Goal: Task Accomplishment & Management: Manage account settings

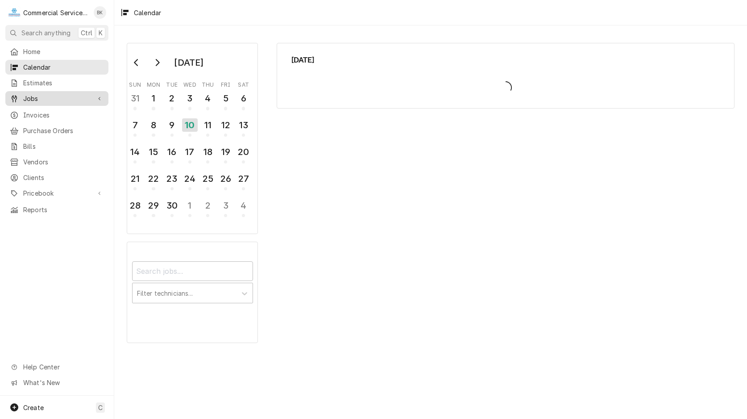
click at [20, 97] on div "Jobs" at bounding box center [50, 98] width 81 height 9
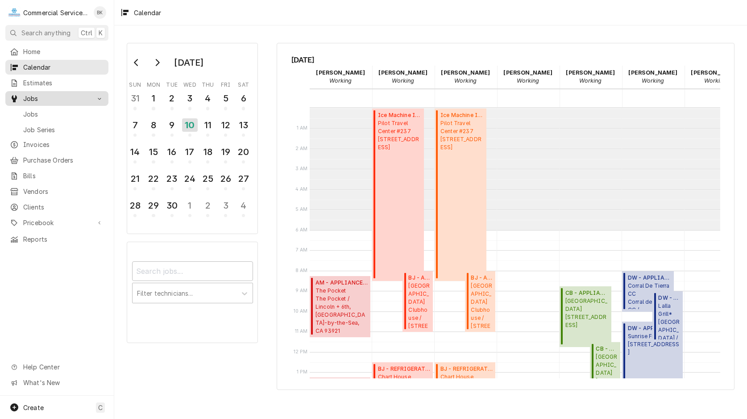
click at [27, 94] on span "Jobs" at bounding box center [56, 98] width 67 height 9
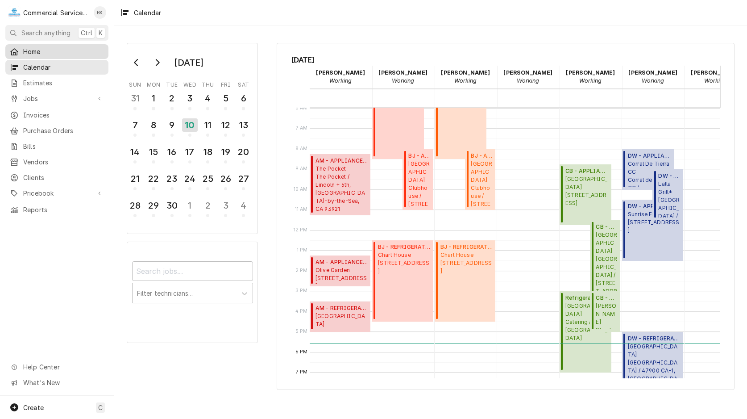
click at [27, 50] on span "Home" at bounding box center [63, 51] width 81 height 9
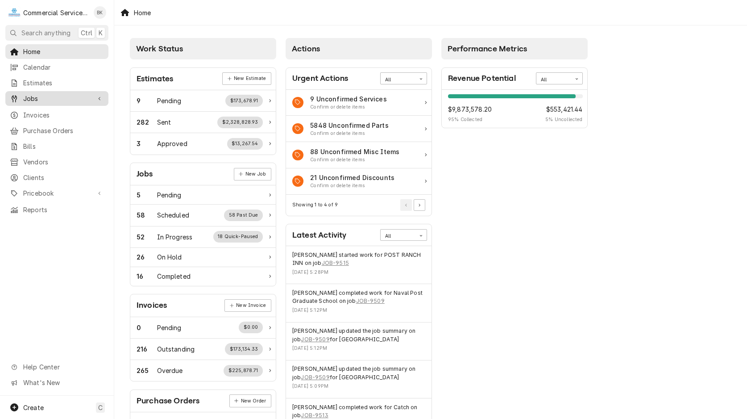
click at [43, 94] on span "Jobs" at bounding box center [56, 98] width 67 height 9
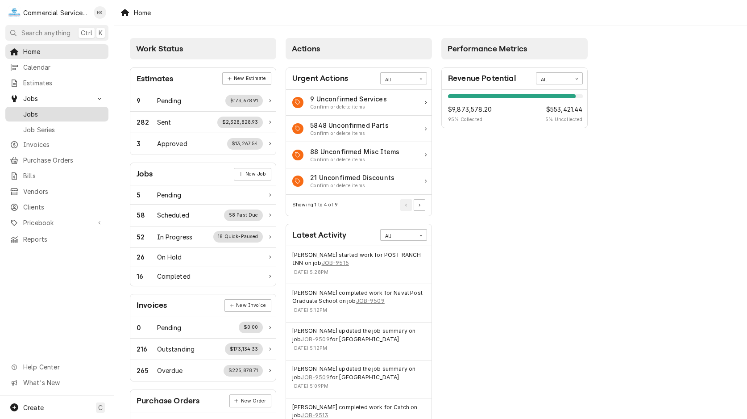
click at [35, 109] on span "Jobs" at bounding box center [63, 113] width 81 height 9
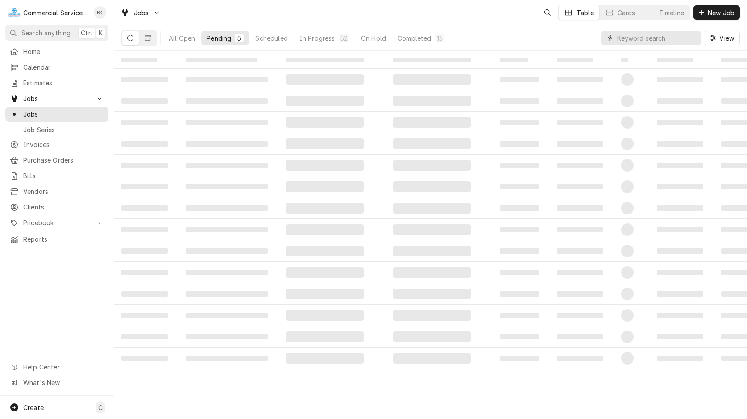
click at [675, 42] on input "Dynamic Content Wrapper" at bounding box center [656, 38] width 79 height 14
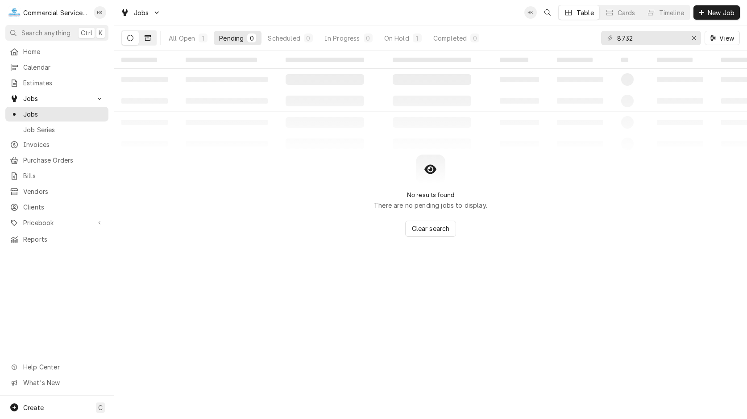
click at [148, 42] on button "Dynamic Content Wrapper" at bounding box center [147, 38] width 17 height 14
click at [133, 41] on icon "Dynamic Content Wrapper" at bounding box center [130, 38] width 6 height 6
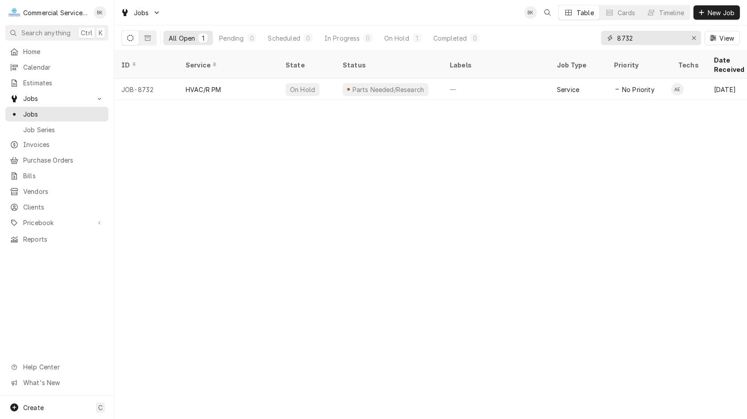
drag, startPoint x: 627, startPoint y: 38, endPoint x: 572, endPoint y: 41, distance: 55.4
click at [617, 41] on input "8732" at bounding box center [650, 38] width 67 height 14
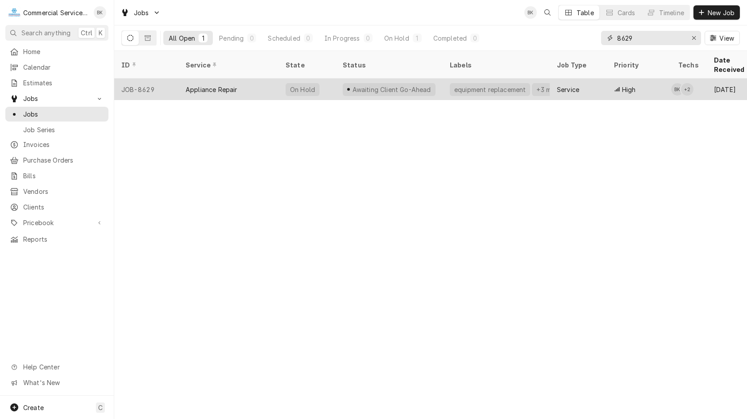
type input "8629"
click at [412, 83] on div "Awaiting Client Go-Ahead" at bounding box center [389, 89] width 93 height 13
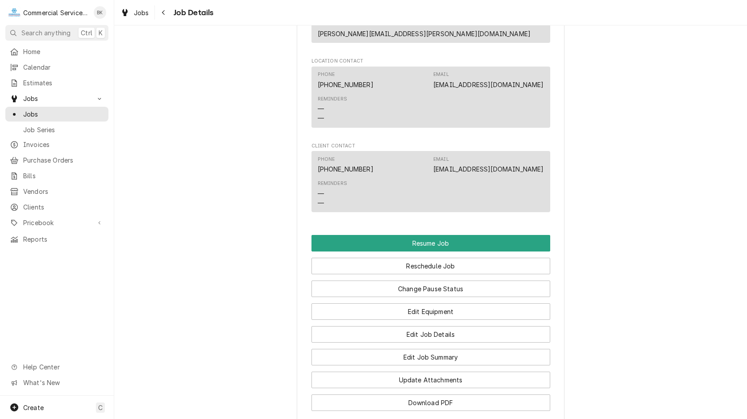
scroll to position [956, 0]
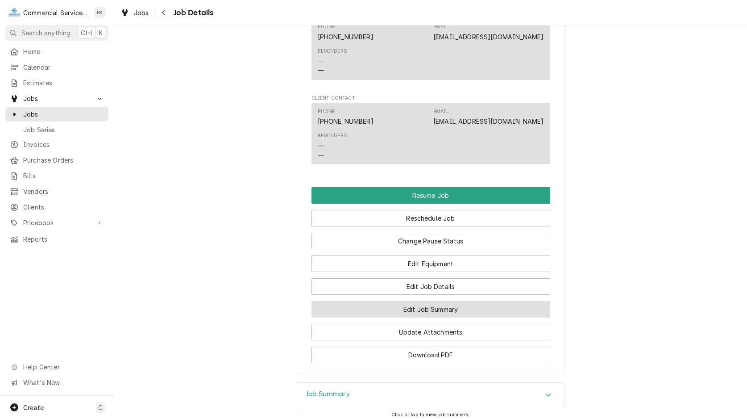
click at [430, 301] on button "Edit Job Summary" at bounding box center [431, 309] width 239 height 17
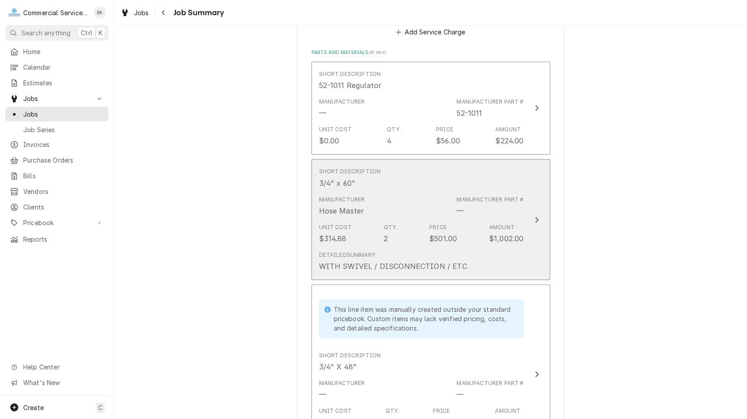
scroll to position [911, 0]
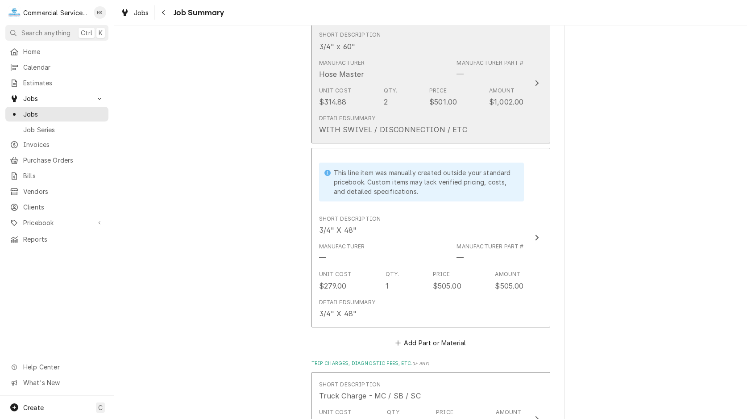
click at [459, 114] on div "Detailed Summary WITH SWIVEL / DISCONNECTION / ETC" at bounding box center [393, 124] width 148 height 21
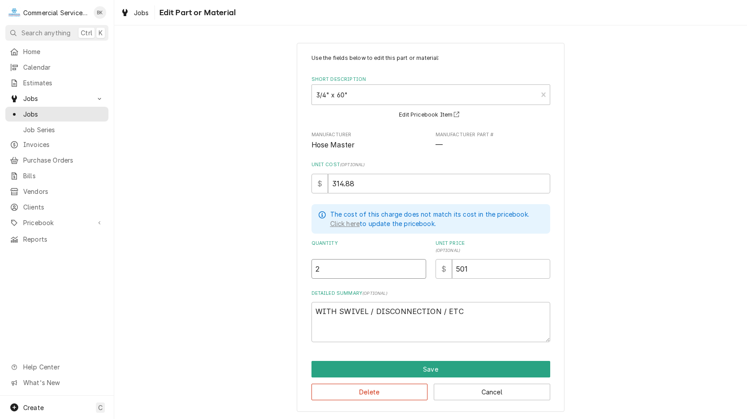
drag, startPoint x: 321, startPoint y: 267, endPoint x: 312, endPoint y: 269, distance: 8.7
click at [316, 267] on input "2" at bounding box center [369, 269] width 115 height 20
type textarea "x"
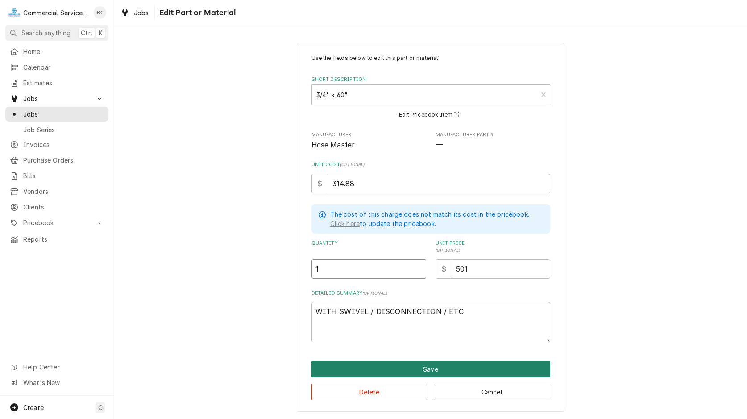
type input "1"
click at [420, 367] on button "Save" at bounding box center [431, 369] width 239 height 17
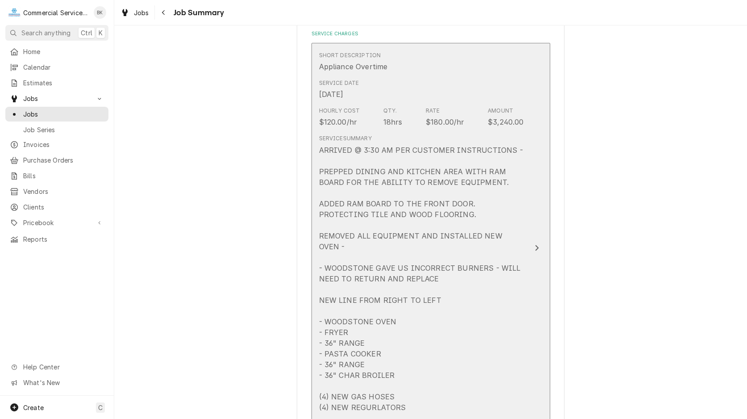
scroll to position [262, 0]
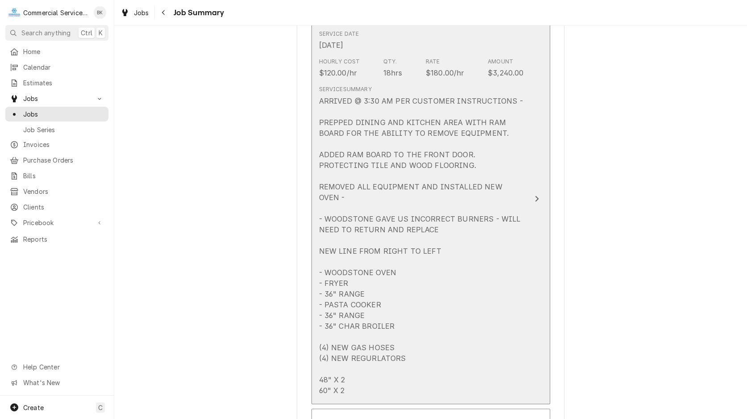
click at [453, 334] on div "ARRIVED @ 3:30 AM PER CUSTOMER INSTRUCTIONS - PREPPED DINING AND KITCHEN AREA W…" at bounding box center [421, 246] width 205 height 300
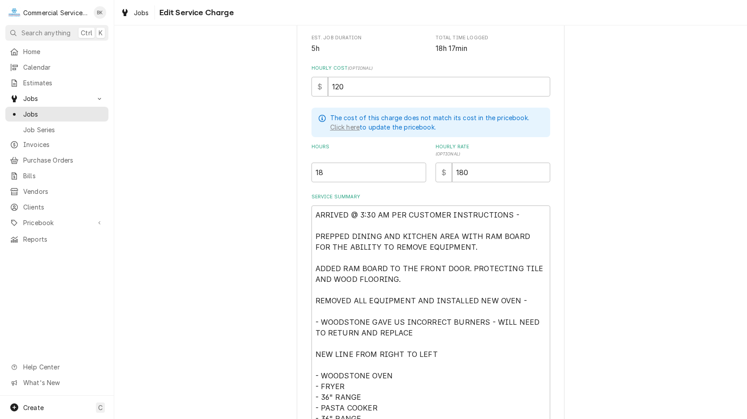
scroll to position [342, 0]
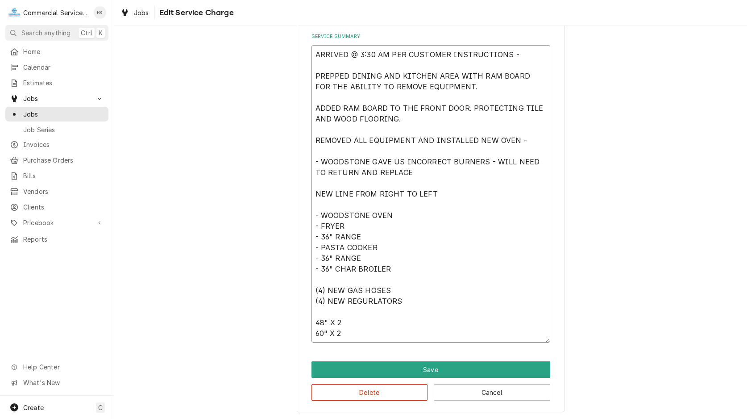
click at [417, 331] on textarea "ARRIVED @ 3:30 AM PER CUSTOMER INSTRUCTIONS - PREPPED DINING AND KITCHEN AREA W…" at bounding box center [431, 193] width 239 height 297
type textarea "x"
type textarea "ARRIVED @ 3:30 AM PER CUSTOMER INSTRUCTIONS - PREPPED DINING AND KITCHEN AREA W…"
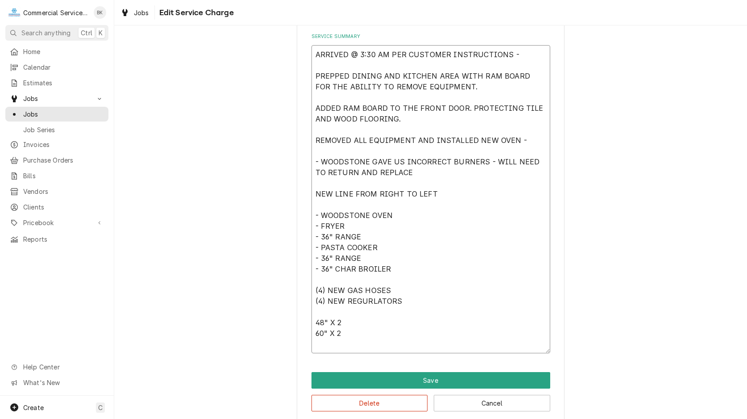
type textarea "x"
type textarea "ARRIVED @ 3:30 AM PER CUSTOMER INSTRUCTIONS - PREPPED DINING AND KITCHEN AREA W…"
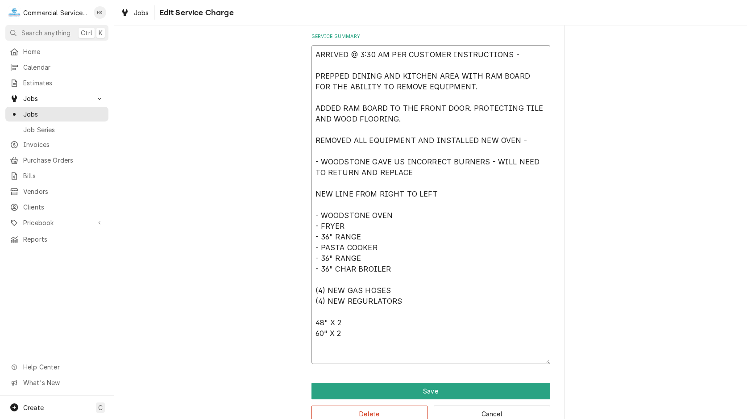
type textarea "x"
type textarea "ARRIVED @ 3:30 AM PER CUSTOMER INSTRUCTIONS - PREPPED DINING AND KITCHEN AREA W…"
type textarea "x"
type textarea "ARRIVED @ 3:30 AM PER CUSTOMER INSTRUCTIONS - PREPPED DINING AND KITCHEN AREA W…"
type textarea "x"
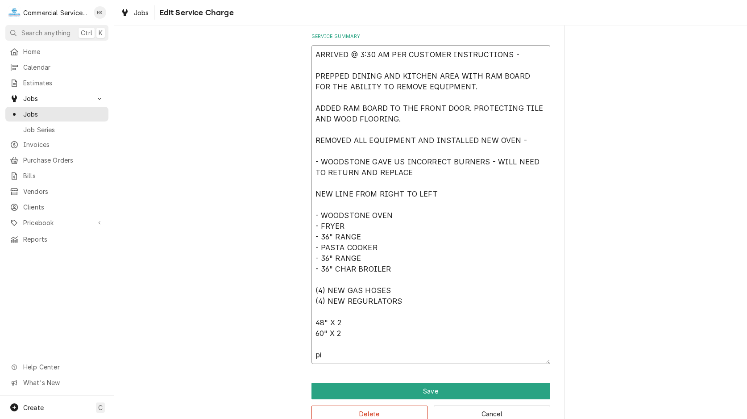
type textarea "ARRIVED @ 3:30 AM PER CUSTOMER INSTRUCTIONS - PREPPED DINING AND KITCHEN AREA W…"
type textarea "x"
type textarea "ARRIVED @ 3:30 AM PER CUSTOMER INSTRUCTIONS - PREPPED DINING AND KITCHEN AREA W…"
type textarea "x"
type textarea "ARRIVED @ 3:30 AM PER CUSTOMER INSTRUCTIONS - PREPPED DINING AND KITCHEN AREA W…"
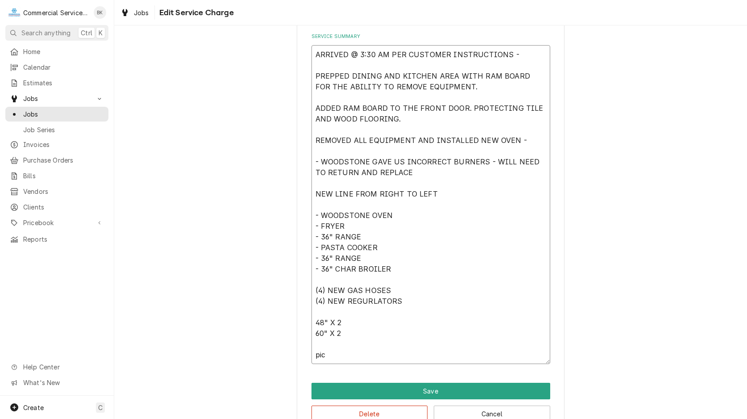
type textarea "x"
type textarea "ARRIVED @ 3:30 AM PER CUSTOMER INSTRUCTIONS - PREPPED DINING AND KITCHEN AREA W…"
type textarea "x"
type textarea "ARRIVED @ 3:30 AM PER CUSTOMER INSTRUCTIONS - PREPPED DINING AND KITCHEN AREA W…"
type textarea "x"
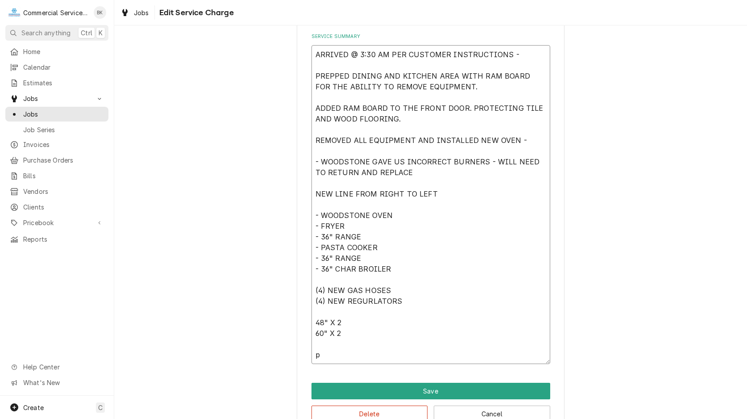
type textarea "ARRIVED @ 3:30 AM PER CUSTOMER INSTRUCTIONS - PREPPED DINING AND KITCHEN AREA W…"
type textarea "x"
type textarea "ARRIVED @ 3:30 AM PER CUSTOMER INSTRUCTIONS - PREPPED DINING AND KITCHEN AREA W…"
type textarea "x"
type textarea "ARRIVED @ 3:30 AM PER CUSTOMER INSTRUCTIONS - PREPPED DINING AND KITCHEN AREA W…"
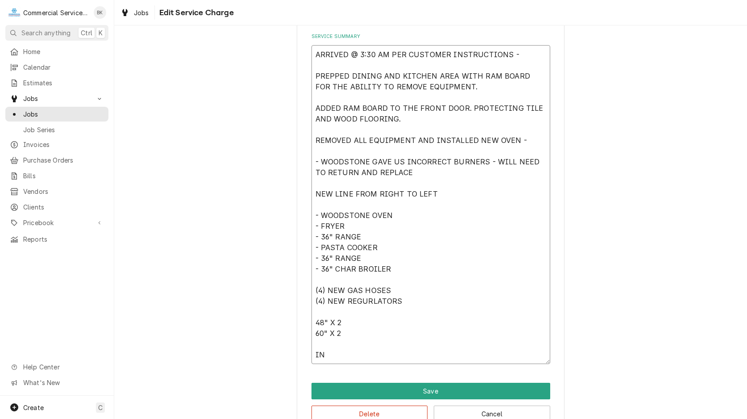
type textarea "x"
type textarea "ARRIVED @ 3:30 AM PER CUSTOMER INSTRUCTIONS - PREPPED DINING AND KITCHEN AREA W…"
type textarea "x"
type textarea "ARRIVED @ 3:30 AM PER CUSTOMER INSTRUCTIONS - PREPPED DINING AND KITCHEN AREA W…"
type textarea "x"
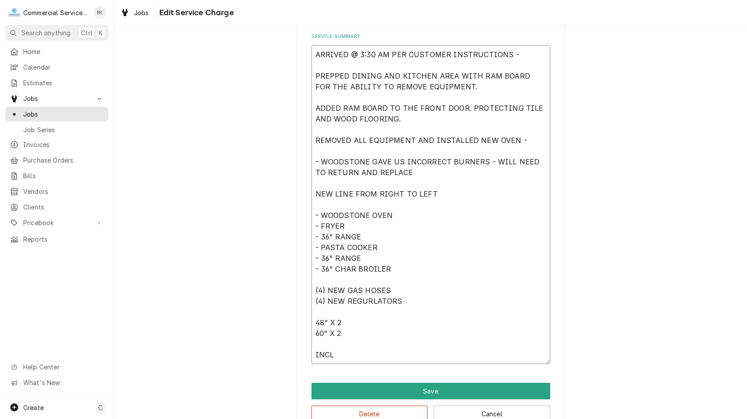
type textarea "ARRIVED @ 3:30 AM PER CUSTOMER INSTRUCTIONS - PREPPED DINING AND KITCHEN AREA W…"
type textarea "x"
type textarea "ARRIVED @ 3:30 AM PER CUSTOMER INSTRUCTIONS - PREPPED DINING AND KITCHEN AREA W…"
type textarea "x"
type textarea "ARRIVED @ 3:30 AM PER CUSTOMER INSTRUCTIONS - PREPPED DINING AND KITCHEN AREA W…"
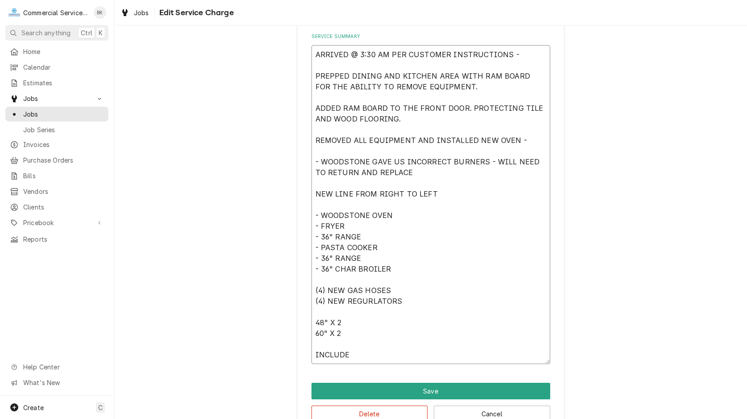
type textarea "x"
type textarea "ARRIVED @ 3:30 AM PER CUSTOMER INSTRUCTIONS - PREPPED DINING AND KITCHEN AREA W…"
type textarea "x"
type textarea "ARRIVED @ 3:30 AM PER CUSTOMER INSTRUCTIONS - PREPPED DINING AND KITCHEN AREA W…"
type textarea "x"
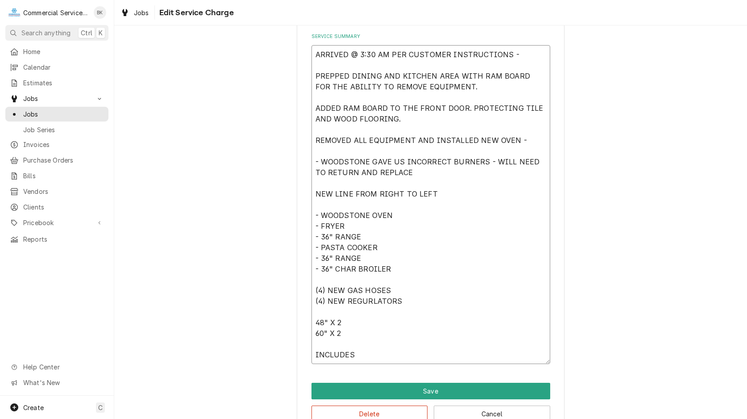
type textarea "ARRIVED @ 3:30 AM PER CUSTOMER INSTRUCTIONS - PREPPED DINING AND KITCHEN AREA W…"
type textarea "x"
type textarea "ARRIVED @ 3:30 AM PER CUSTOMER INSTRUCTIONS - PREPPED DINING AND KITCHEN AREA W…"
type textarea "x"
type textarea "ARRIVED @ 3:30 AM PER CUSTOMER INSTRUCTIONS - PREPPED DINING AND KITCHEN AREA W…"
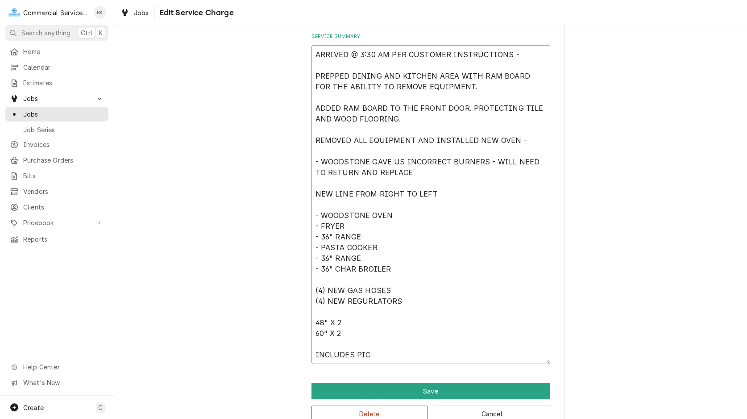
type textarea "x"
type textarea "ARRIVED @ 3:30 AM PER CUSTOMER INSTRUCTIONS - PREPPED DINING AND KITCHEN AREA W…"
type textarea "x"
type textarea "ARRIVED @ 3:30 AM PER CUSTOMER INSTRUCTIONS - PREPPED DINING AND KITCHEN AREA W…"
type textarea "x"
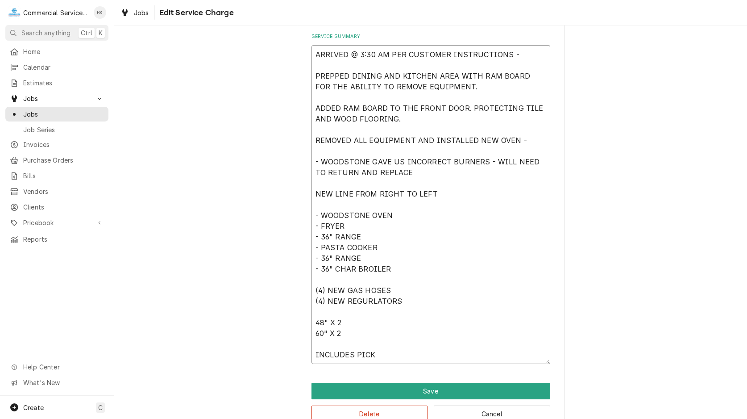
type textarea "ARRIVED @ 3:30 AM PER CUSTOMER INSTRUCTIONS - PREPPED DINING AND KITCHEN AREA W…"
type textarea "x"
type textarea "ARRIVED @ 3:30 AM PER CUSTOMER INSTRUCTIONS - PREPPED DINING AND KITCHEN AREA W…"
type textarea "x"
type textarea "ARRIVED @ 3:30 AM PER CUSTOMER INSTRUCTIONS - PREPPED DINING AND KITCHEN AREA W…"
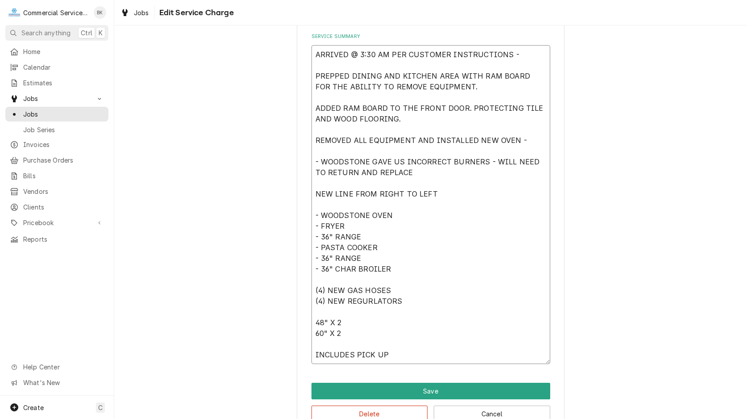
type textarea "x"
type textarea "ARRIVED @ 3:30 AM PER CUSTOMER INSTRUCTIONS - PREPPED DINING AND KITCHEN AREA W…"
type textarea "x"
type textarea "ARRIVED @ 3:30 AM PER CUSTOMER INSTRUCTIONS - PREPPED DINING AND KITCHEN AREA W…"
type textarea "x"
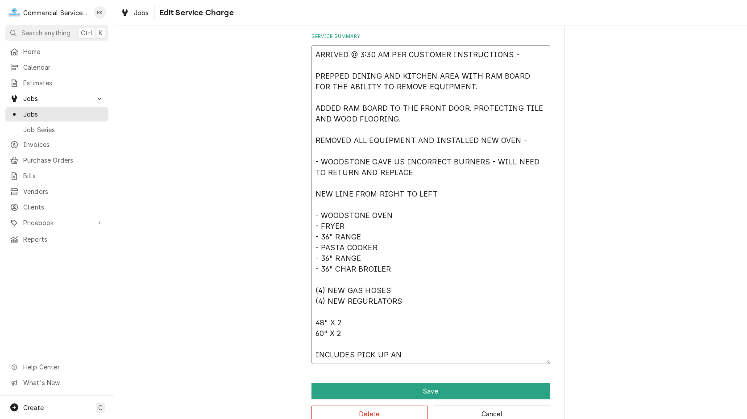
type textarea "ARRIVED @ 3:30 AM PER CUSTOMER INSTRUCTIONS - PREPPED DINING AND KITCHEN AREA W…"
type textarea "x"
type textarea "ARRIVED @ 3:30 AM PER CUSTOMER INSTRUCTIONS - PREPPED DINING AND KITCHEN AREA W…"
type textarea "x"
type textarea "ARRIVED @ 3:30 AM PER CUSTOMER INSTRUCTIONS - PREPPED DINING AND KITCHEN AREA W…"
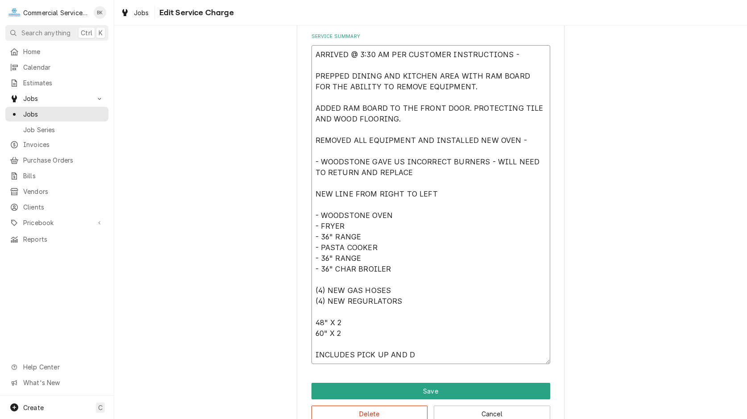
type textarea "x"
type textarea "ARRIVED @ 3:30 AM PER CUSTOMER INSTRUCTIONS - PREPPED DINING AND KITCHEN AREA W…"
type textarea "x"
type textarea "ARRIVED @ 3:30 AM PER CUSTOMER INSTRUCTIONS - PREPPED DINING AND KITCHEN AREA W…"
type textarea "x"
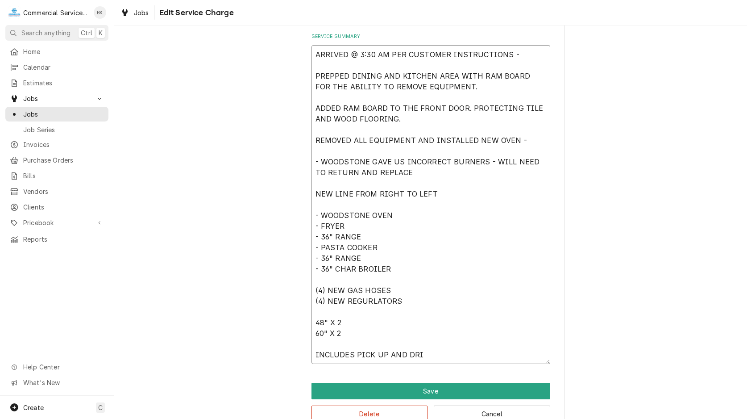
type textarea "ARRIVED @ 3:30 AM PER CUSTOMER INSTRUCTIONS - PREPPED DINING AND KITCHEN AREA W…"
type textarea "x"
type textarea "ARRIVED @ 3:30 AM PER CUSTOMER INSTRUCTIONS - PREPPED DINING AND KITCHEN AREA W…"
type textarea "x"
type textarea "ARRIVED @ 3:30 AM PER CUSTOMER INSTRUCTIONS - PREPPED DINING AND KITCHEN AREA W…"
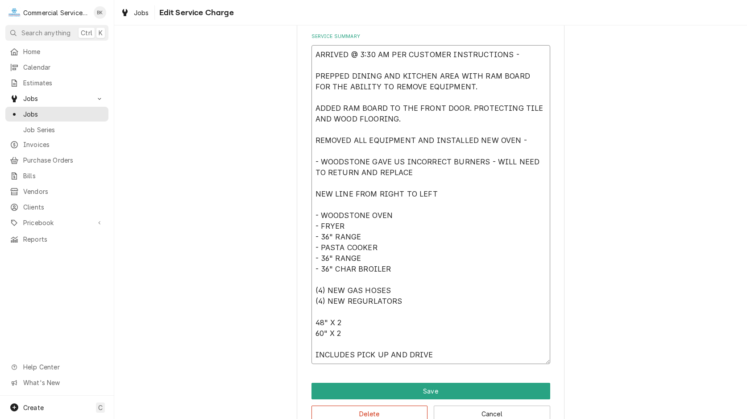
type textarea "x"
type textarea "ARRIVED @ 3:30 AM PER CUSTOMER INSTRUCTIONS - PREPPED DINING AND KITCHEN AREA W…"
type textarea "x"
type textarea "ARRIVED @ 3:30 AM PER CUSTOMER INSTRUCTIONS - PREPPED DINING AND KITCHEN AREA W…"
type textarea "x"
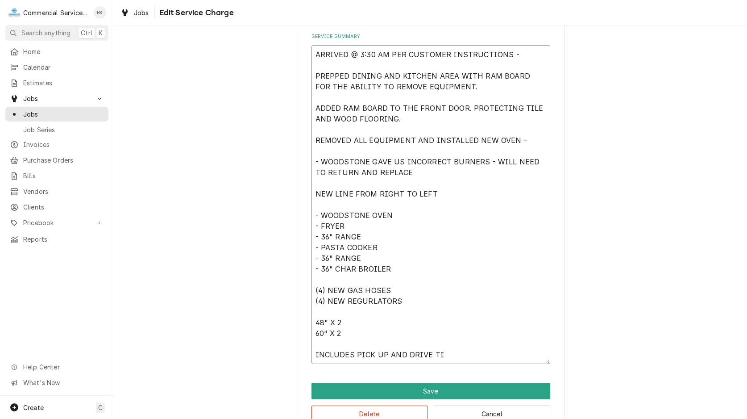
type textarea "ARRIVED @ 3:30 AM PER CUSTOMER INSTRUCTIONS - PREPPED DINING AND KITCHEN AREA W…"
type textarea "x"
type textarea "ARRIVED @ 3:30 AM PER CUSTOMER INSTRUCTIONS - PREPPED DINING AND KITCHEN AREA W…"
type textarea "x"
type textarea "ARRIVED @ 3:30 AM PER CUSTOMER INSTRUCTIONS - PREPPED DINING AND KITCHEN AREA W…"
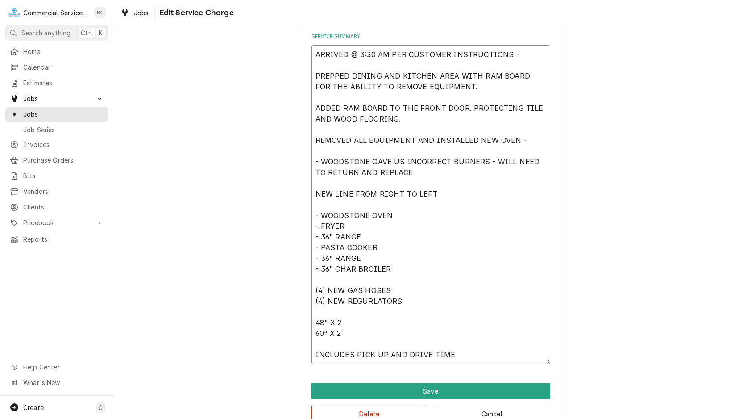
type textarea "x"
type textarea "ARRIVED @ 3:30 AM PER CUSTOMER INSTRUCTIONS - PREPPED DINING AND KITCHEN AREA W…"
type textarea "x"
type textarea "ARRIVED @ 3:30 AM PER CUSTOMER INSTRUCTIONS - PREPPED DINING AND KITCHEN AREA W…"
type textarea "x"
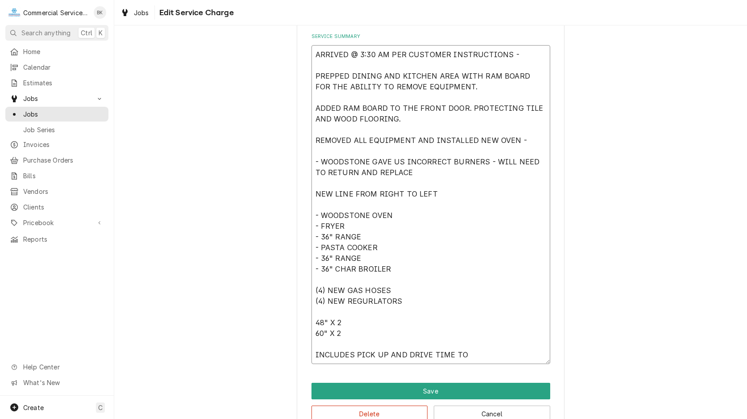
type textarea "ARRIVED @ 3:30 AM PER CUSTOMER INSTRUCTIONS - PREPPED DINING AND KITCHEN AREA W…"
type textarea "x"
type textarea "ARRIVED @ 3:30 AM PER CUSTOMER INSTRUCTIONS - PREPPED DINING AND KITCHEN AREA W…"
type textarea "x"
type textarea "ARRIVED @ 3:30 AM PER CUSTOMER INSTRUCTIONS - PREPPED DINING AND KITCHEN AREA W…"
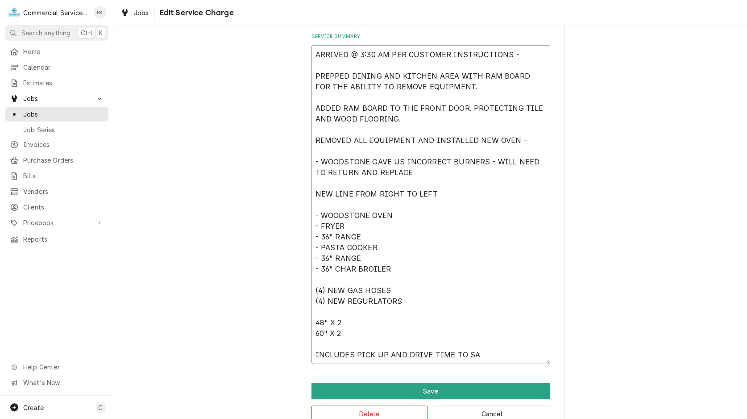
type textarea "x"
type textarea "ARRIVED @ 3:30 AM PER CUSTOMER INSTRUCTIONS - PREPPED DINING AND KITCHEN AREA W…"
type textarea "x"
type textarea "ARRIVED @ 3:30 AM PER CUSTOMER INSTRUCTIONS - PREPPED DINING AND KITCHEN AREA W…"
type textarea "x"
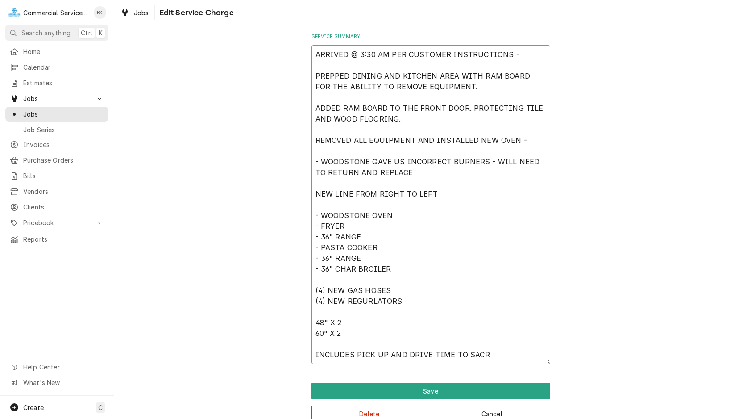
type textarea "ARRIVED @ 3:30 AM PER CUSTOMER INSTRUCTIONS - PREPPED DINING AND KITCHEN AREA W…"
type textarea "x"
type textarea "ARRIVED @ 3:30 AM PER CUSTOMER INSTRUCTIONS - PREPPED DINING AND KITCHEN AREA W…"
type textarea "x"
type textarea "ARRIVED @ 3:30 AM PER CUSTOMER INSTRUCTIONS - PREPPED DINING AND KITCHEN AREA W…"
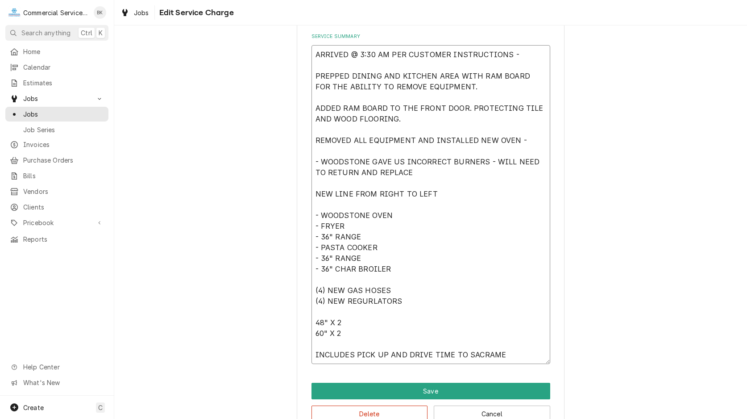
type textarea "x"
type textarea "ARRIVED @ 3:30 AM PER CUSTOMER INSTRUCTIONS - PREPPED DINING AND KITCHEN AREA W…"
type textarea "x"
type textarea "ARRIVED @ 3:30 AM PER CUSTOMER INSTRUCTIONS - PREPPED DINING AND KITCHEN AREA W…"
type textarea "x"
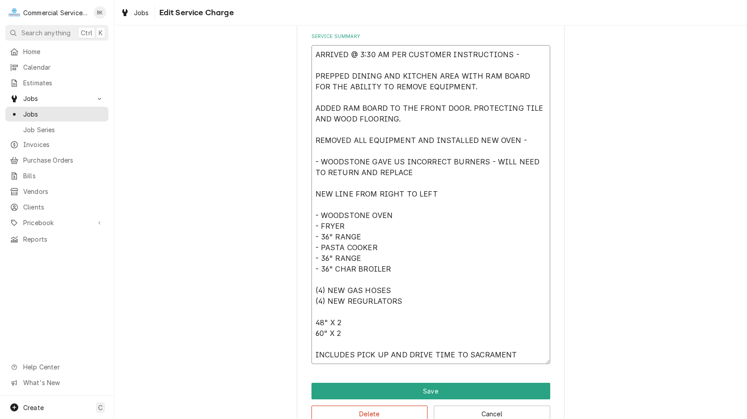
type textarea "ARRIVED @ 3:30 AM PER CUSTOMER INSTRUCTIONS - PREPPED DINING AND KITCHEN AREA W…"
type textarea "x"
type textarea "ARRIVED @ 3:30 AM PER CUSTOMER INSTRUCTIONS - PREPPED DINING AND KITCHEN AREA W…"
type textarea "x"
type textarea "ARRIVED @ 3:30 AM PER CUSTOMER INSTRUCTIONS - PREPPED DINING AND KITCHEN AREA W…"
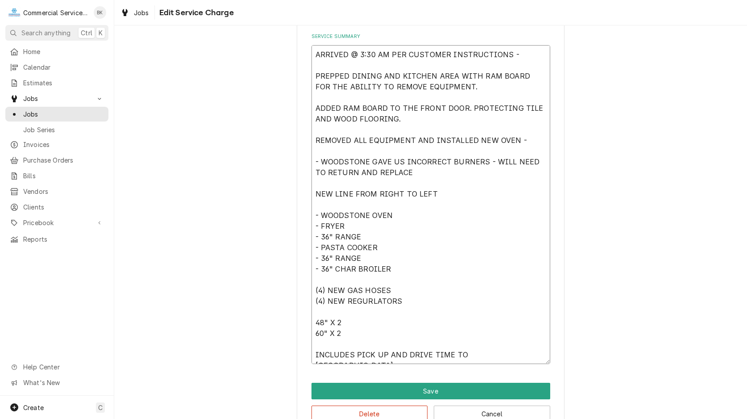
click at [373, 302] on textarea "ARRIVED @ 3:30 AM PER CUSTOMER INSTRUCTIONS - PREPPED DINING AND KITCHEN AREA W…" at bounding box center [431, 204] width 239 height 319
type textarea "x"
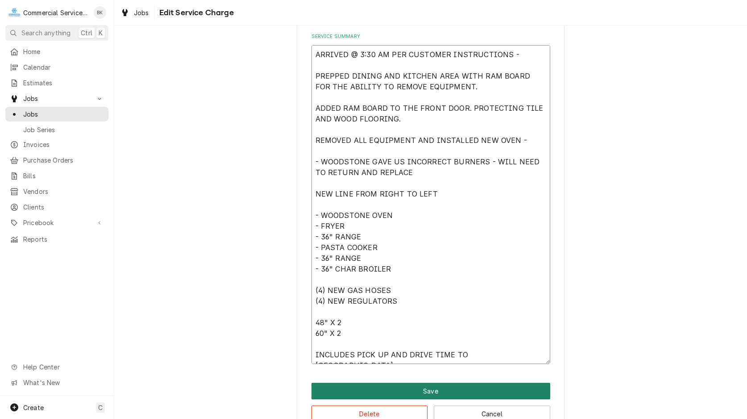
type textarea "ARRIVED @ 3:30 AM PER CUSTOMER INSTRUCTIONS - PREPPED DINING AND KITCHEN AREA W…"
click at [422, 392] on button "Save" at bounding box center [431, 391] width 239 height 17
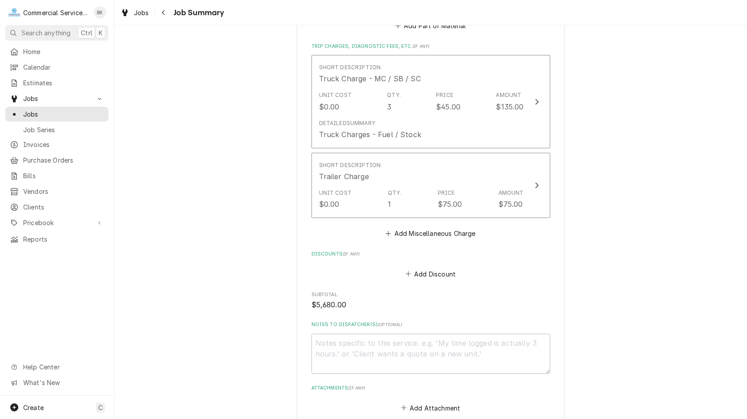
scroll to position [1330, 0]
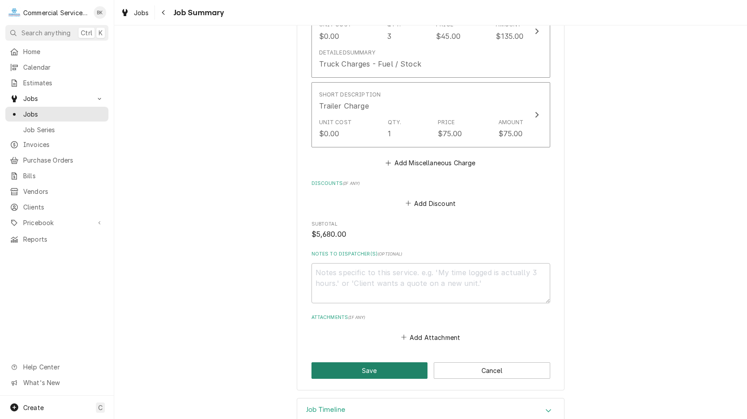
click at [379, 362] on button "Save" at bounding box center [370, 370] width 117 height 17
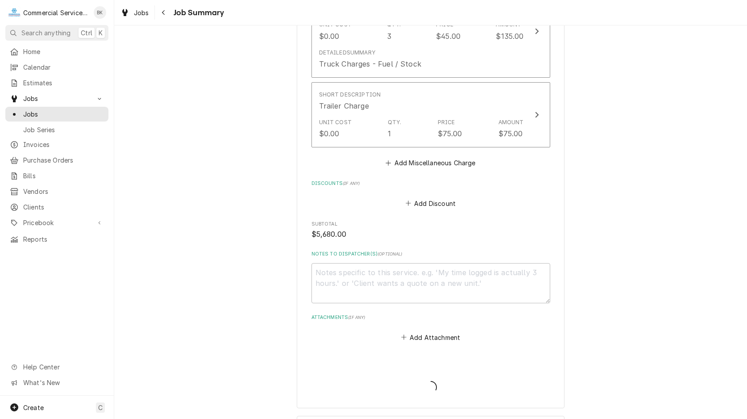
type textarea "x"
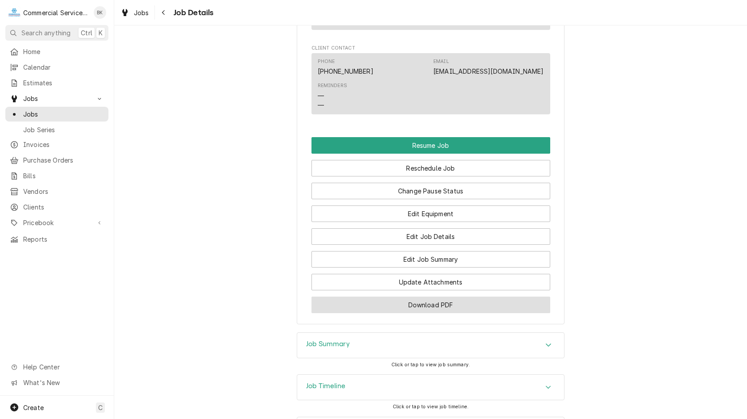
scroll to position [1008, 0]
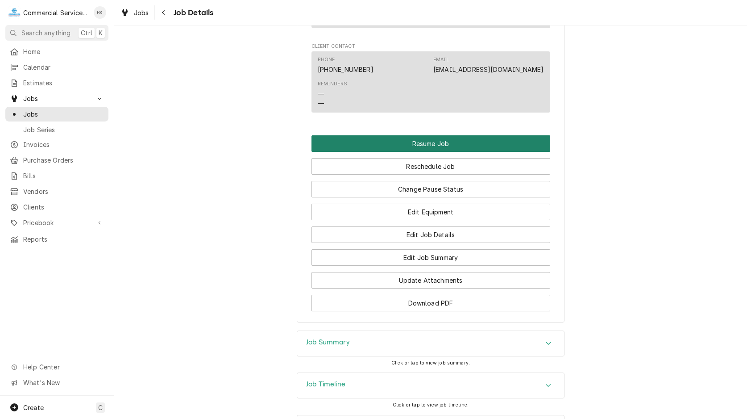
click at [439, 135] on button "Resume Job" at bounding box center [431, 143] width 239 height 17
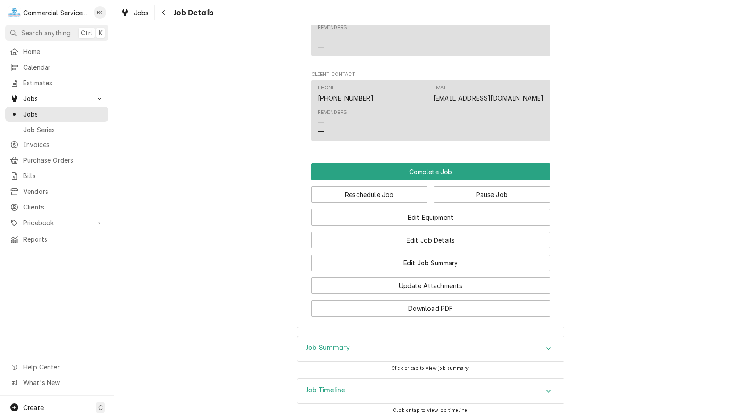
scroll to position [915, 0]
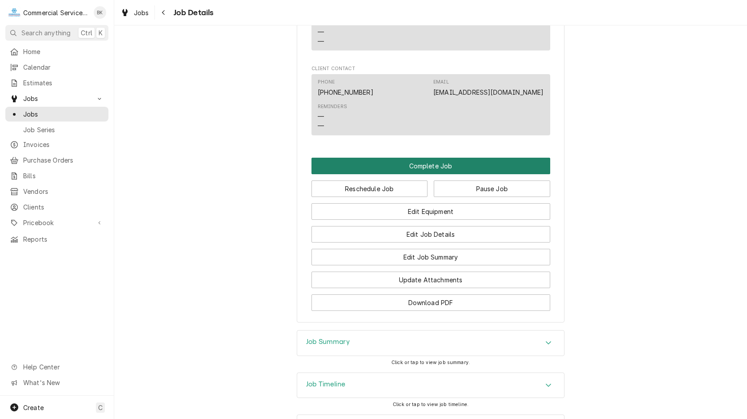
click at [462, 158] on button "Complete Job" at bounding box center [431, 166] width 239 height 17
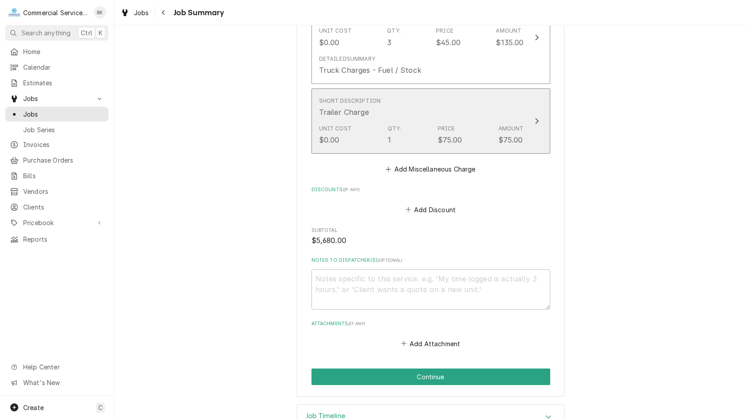
scroll to position [1330, 0]
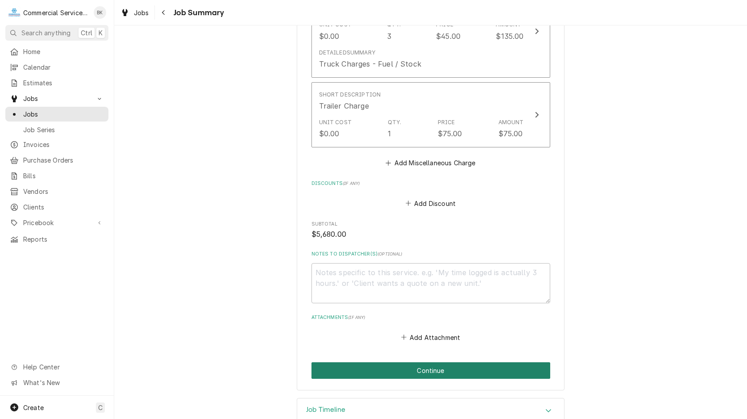
click at [455, 362] on button "Continue" at bounding box center [431, 370] width 239 height 17
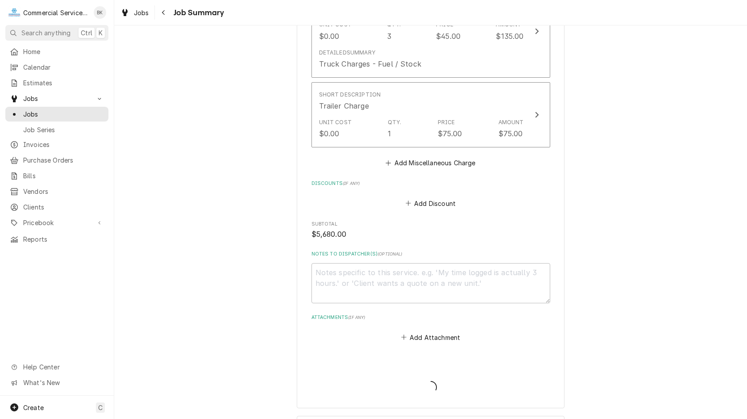
type textarea "x"
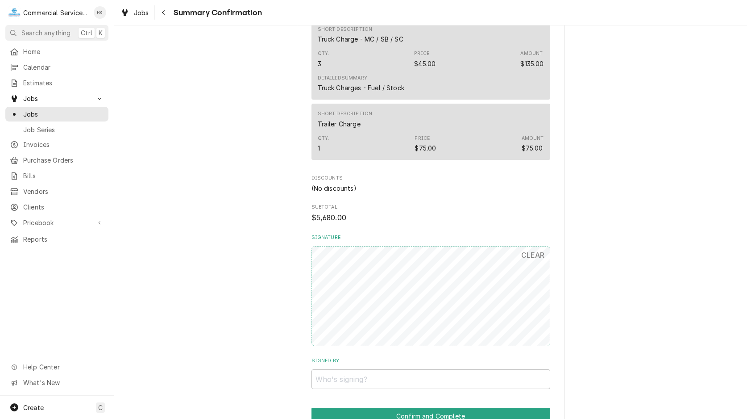
scroll to position [1205, 0]
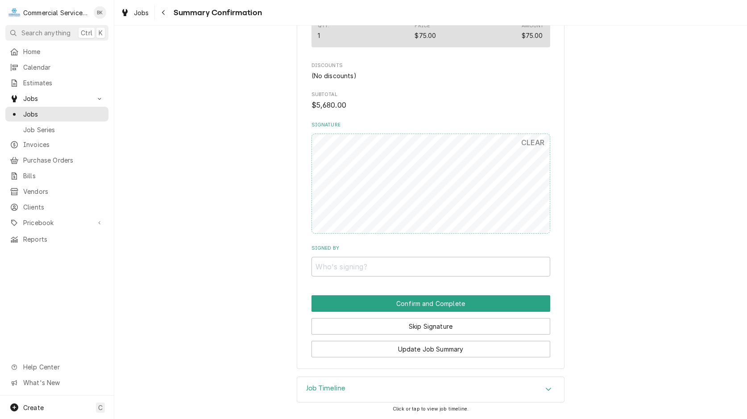
click at [424, 270] on input "Signed By" at bounding box center [431, 267] width 239 height 20
type input "B"
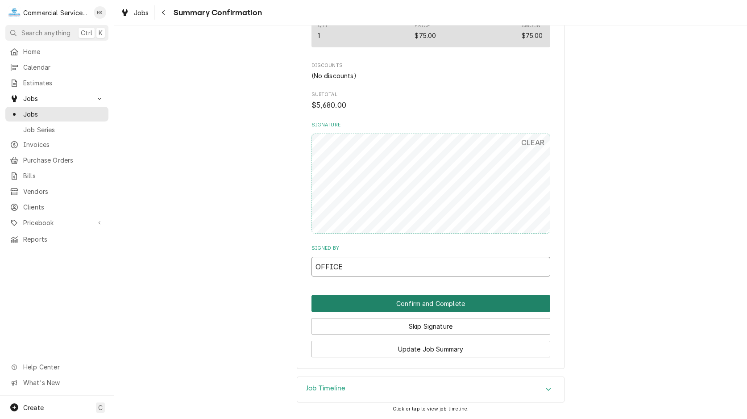
type input "OFFICE"
click at [469, 305] on button "Confirm and Complete" at bounding box center [431, 303] width 239 height 17
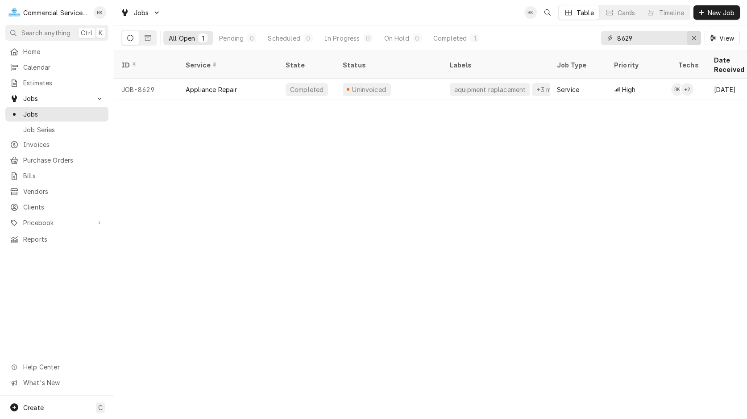
click at [695, 33] on button "Erase input" at bounding box center [694, 38] width 14 height 14
type input "8520"
click at [412, 92] on div "Awaiting Client Go-Ahead Awaiting Client Go-Ahead" at bounding box center [392, 90] width 86 height 15
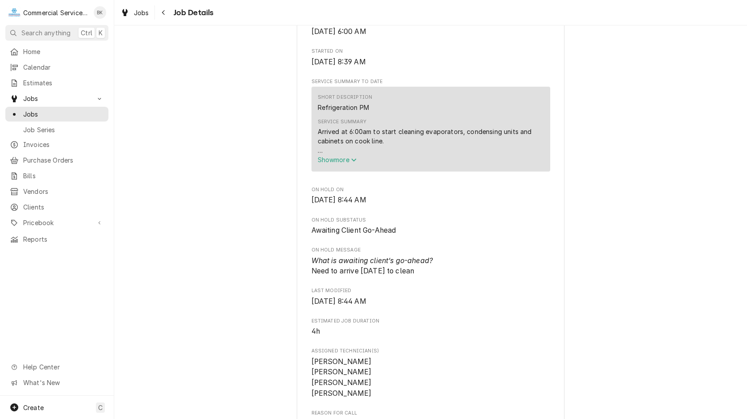
scroll to position [213, 0]
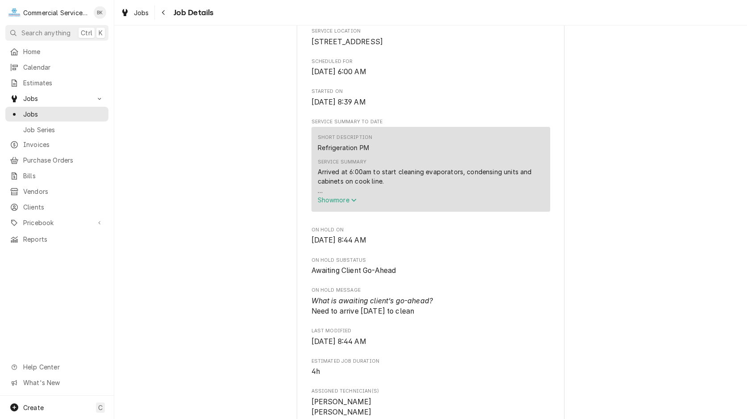
click at [339, 204] on span "Show more" at bounding box center [337, 200] width 39 height 8
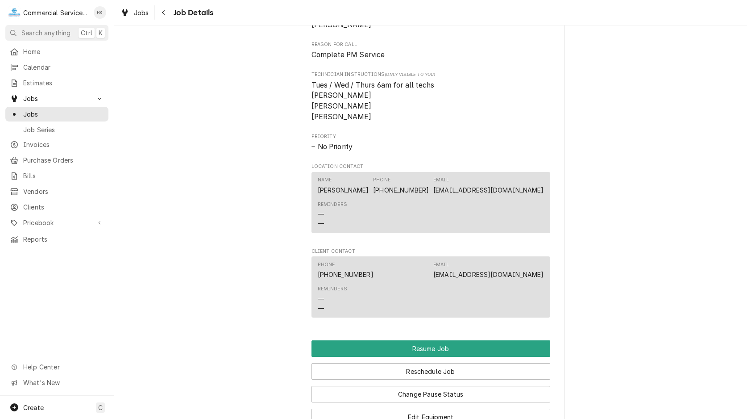
scroll to position [850, 0]
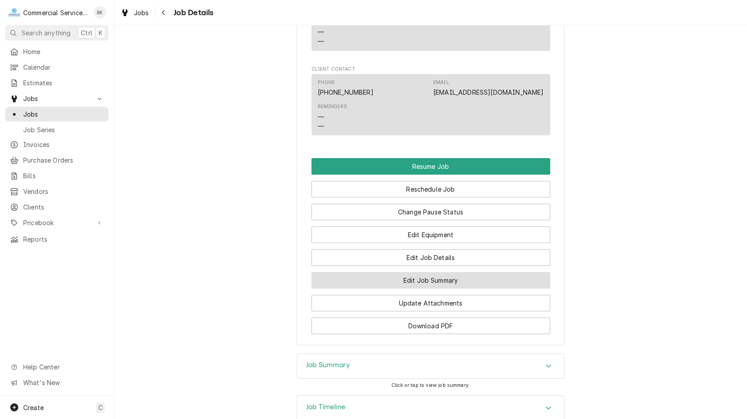
drag, startPoint x: 432, startPoint y: 317, endPoint x: 430, endPoint y: 322, distance: 4.8
click at [431, 288] on button "Edit Job Summary" at bounding box center [431, 280] width 239 height 17
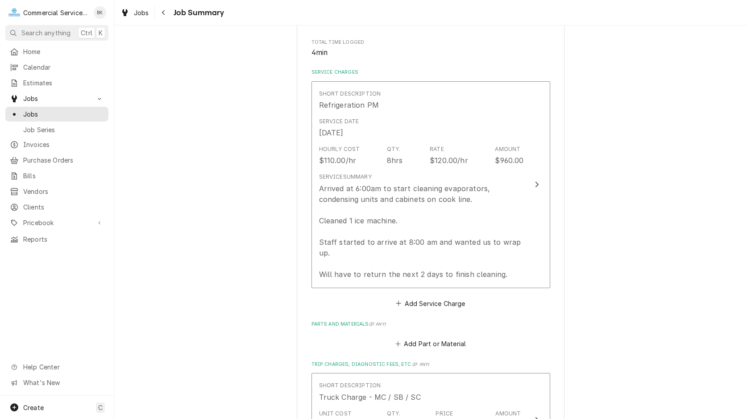
scroll to position [182, 0]
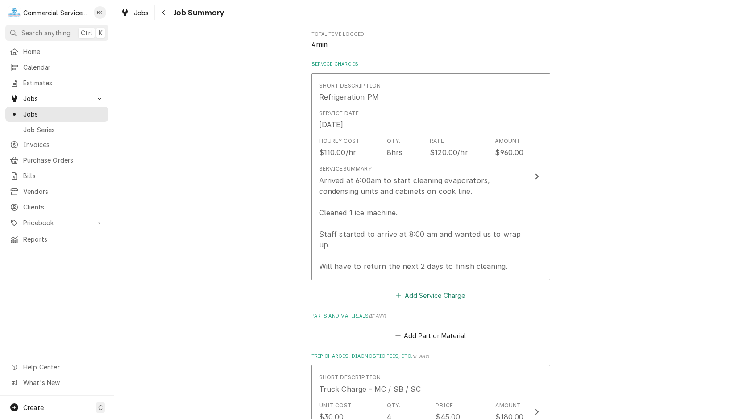
click at [458, 296] on button "Add Service Charge" at bounding box center [431, 295] width 72 height 12
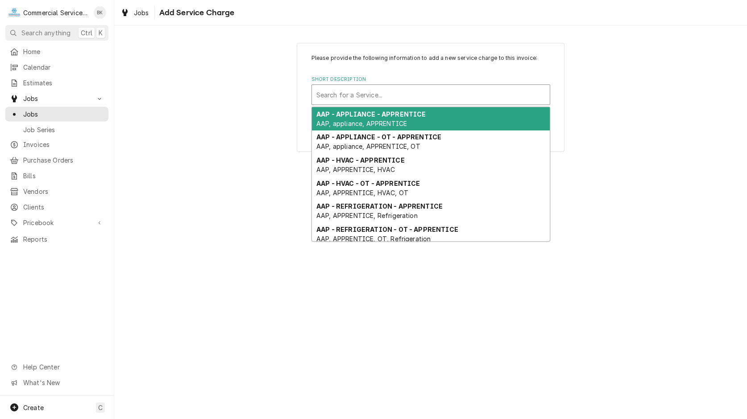
click at [421, 93] on div "Short Description" at bounding box center [431, 95] width 229 height 16
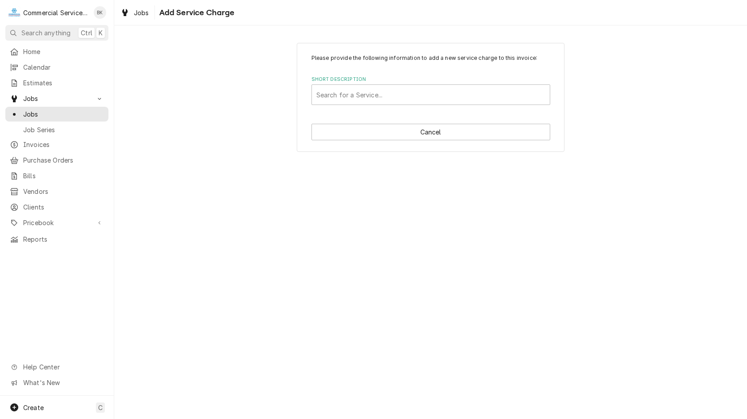
click at [608, 155] on div "Please provide the following information to add a new service charge to this in…" at bounding box center [430, 97] width 633 height 125
click at [40, 110] on span "Jobs" at bounding box center [63, 113] width 81 height 9
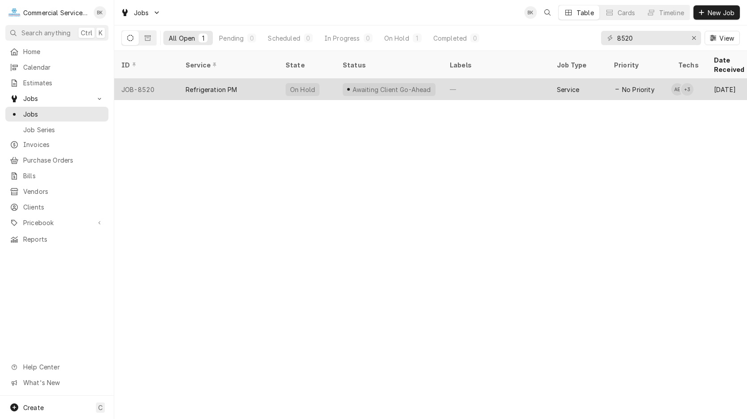
click at [210, 85] on div "Refrigeration PM" at bounding box center [212, 89] width 52 height 9
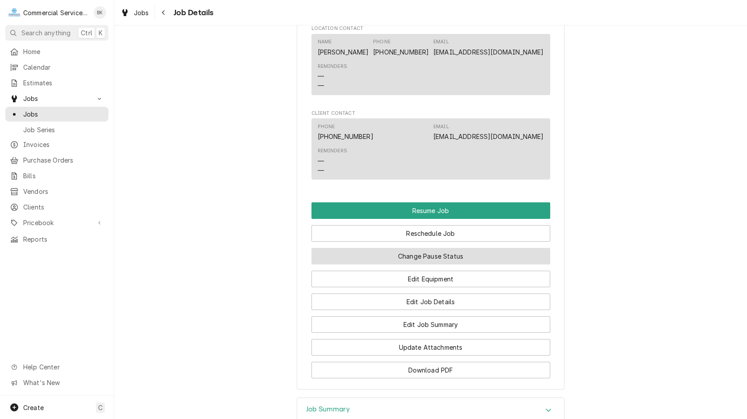
scroll to position [850, 0]
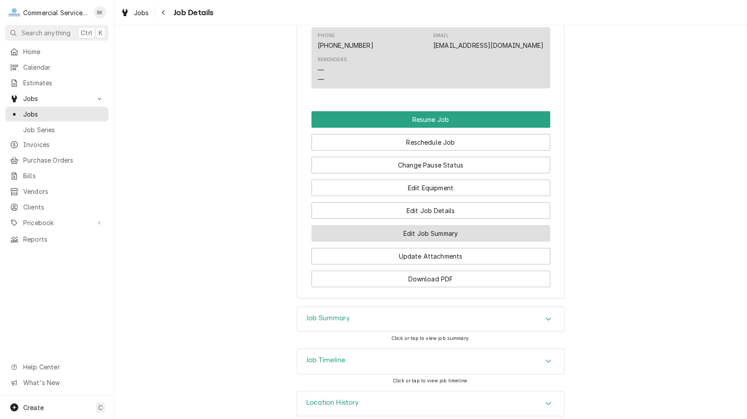
click at [445, 242] on button "Edit Job Summary" at bounding box center [431, 233] width 239 height 17
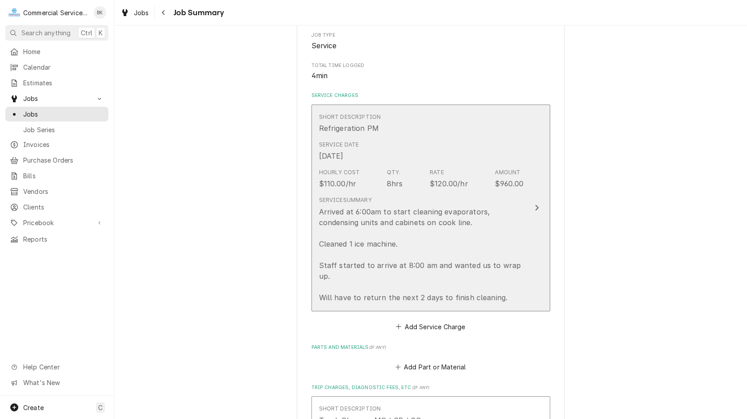
scroll to position [137, 0]
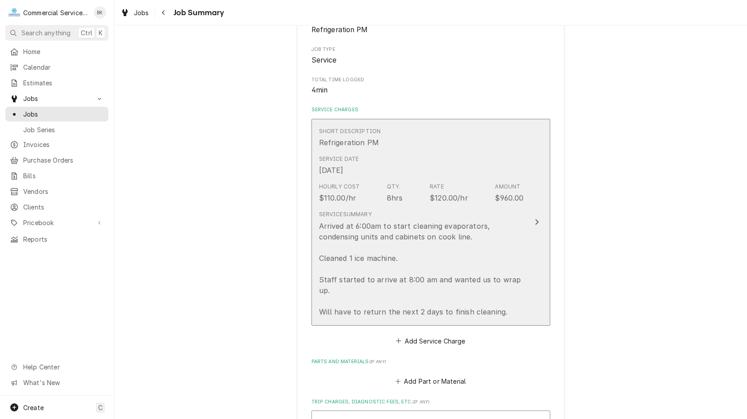
click at [445, 285] on div "Arrived at 6:00am to start cleaning evaporators, condensing units and cabinets …" at bounding box center [421, 269] width 205 height 96
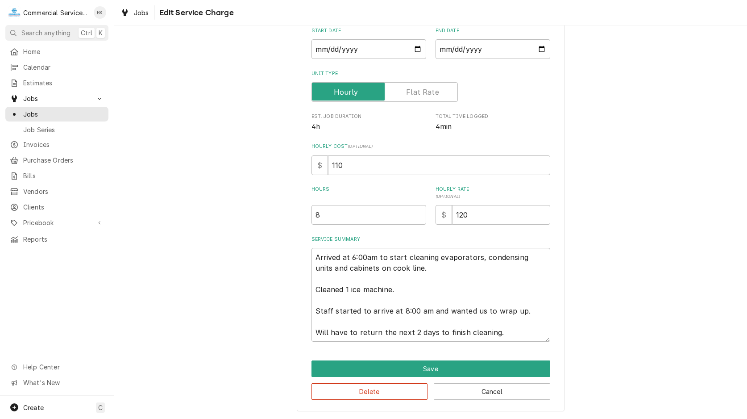
scroll to position [23, 0]
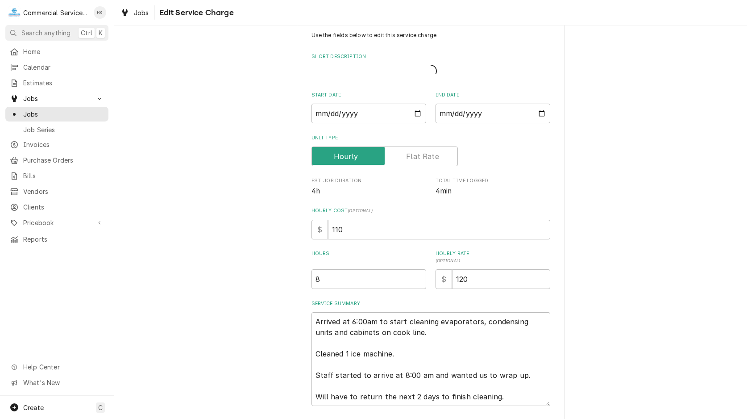
type textarea "x"
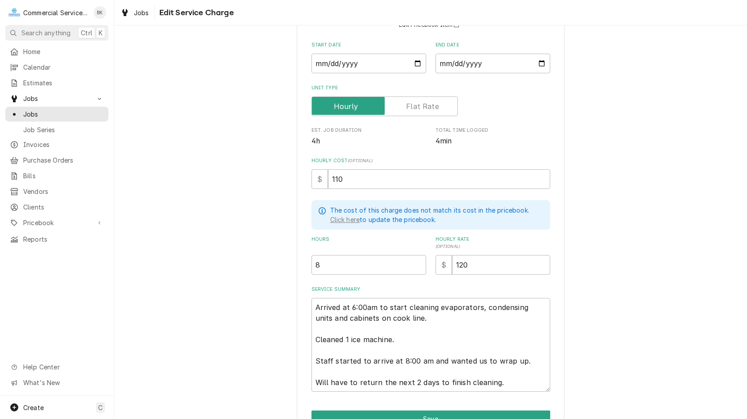
scroll to position [48, 0]
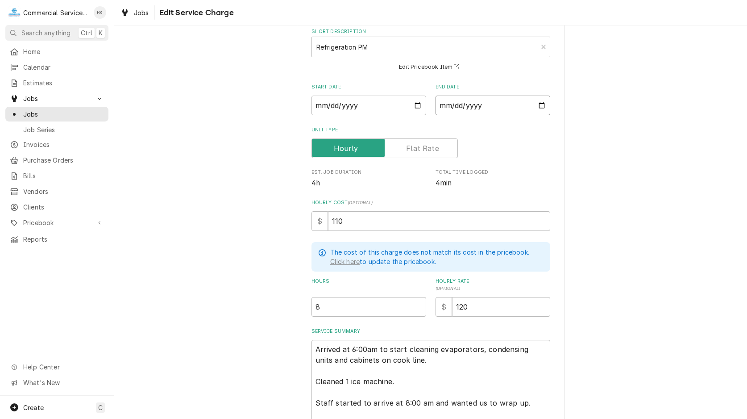
click at [534, 106] on input "[DATE]" at bounding box center [493, 106] width 115 height 20
click at [541, 105] on input "[DATE]" at bounding box center [493, 106] width 115 height 20
type input "[DATE]"
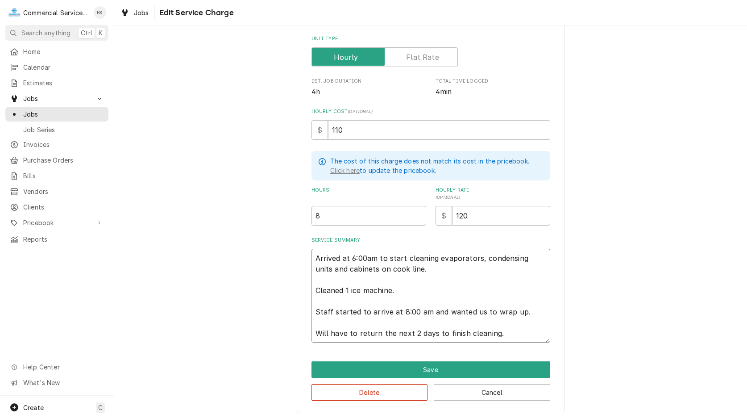
click at [512, 336] on textarea "Arrived at 6:00am to start cleaning evaporators, condensing units and cabinets …" at bounding box center [431, 296] width 239 height 94
type textarea "x"
type textarea "Arrived at 6:00am to start cleaning evaporators, condensing units and cabinets …"
type textarea "x"
type textarea "Arrived at 6:00am to start cleaning evaporators, condensing units and cabinets …"
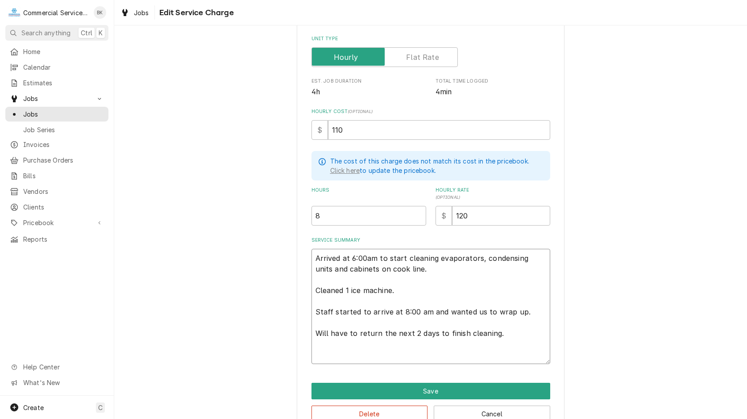
type textarea "x"
type textarea "Arrived at 6:00am to start cleaning evaporators, condensing units and cabinets …"
type textarea "x"
type textarea "Arrived at 6:00am to start cleaning evaporators, condensing units and cabinets …"
type textarea "x"
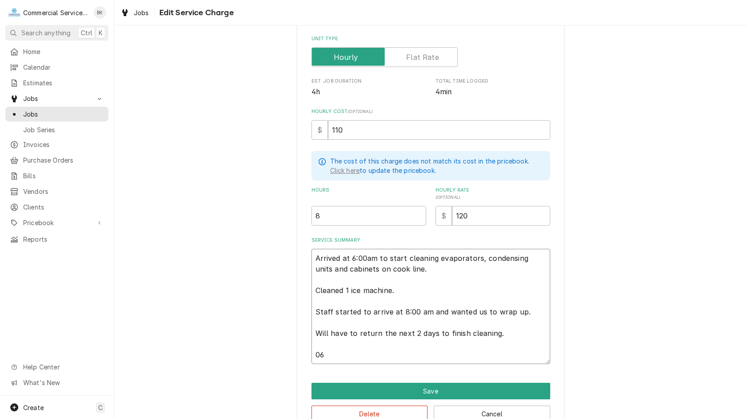
type textarea "Arrived at 6:00am to start cleaning evaporators, condensing units and cabinets …"
type textarea "x"
type textarea "Arrived at 6:00am to start cleaning evaporators, condensing units and cabinets …"
type textarea "x"
type textarea "Arrived at 6:00am to start cleaning evaporators, condensing units and cabinets …"
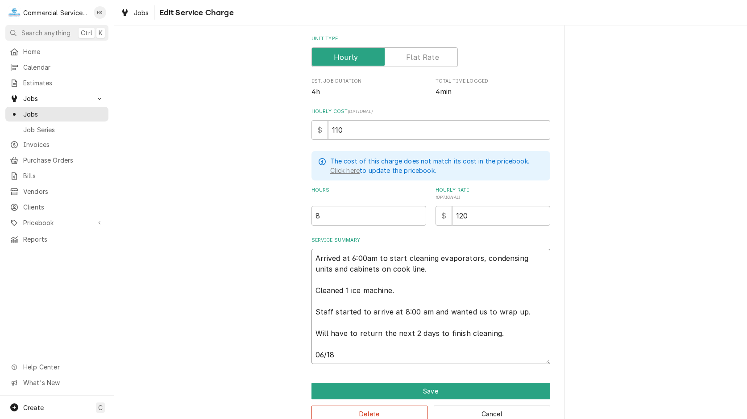
type textarea "x"
type textarea "Arrived at 6:00am to start cleaning evaporators, condensing units and cabinets …"
type textarea "x"
type textarea "Arrived at 6:00am to start cleaning evaporators, condensing units and cabinets …"
type textarea "x"
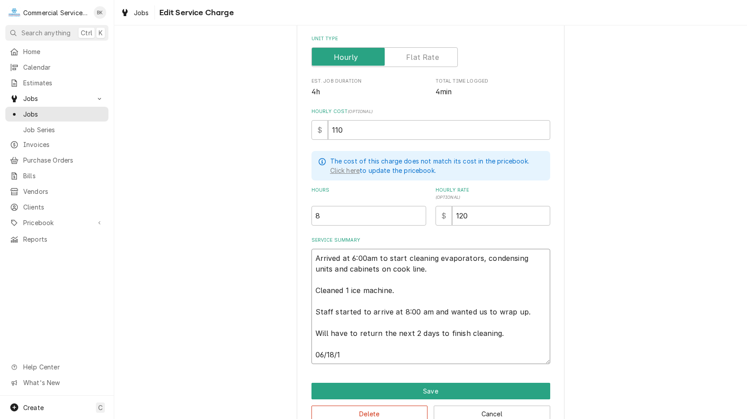
type textarea "Arrived at 6:00am to start cleaning evaporators, condensing units and cabinets …"
type textarea "x"
type textarea "Arrived at 6:00am to start cleaning evaporators, condensing units and cabinets …"
type textarea "x"
type textarea "Arrived at 6:00am to start cleaning evaporators, condensing units and cabinets …"
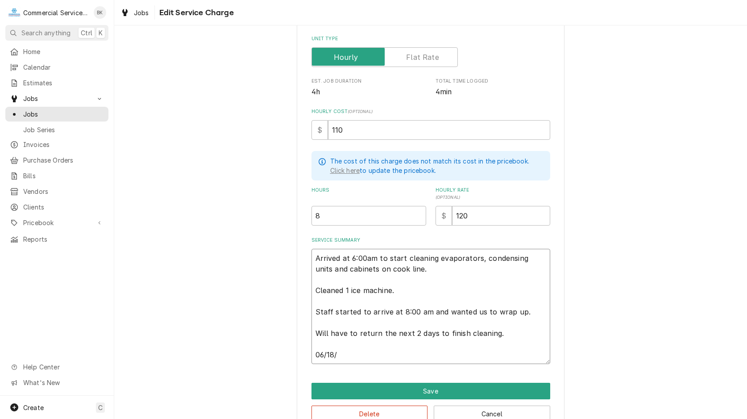
type textarea "x"
type textarea "Arrived at 6:00am to start cleaning evaporators, condensing units and cabinets …"
type textarea "x"
type textarea "Arrived at 6:00am to start cleaning evaporators, condensing units and cabinets …"
type textarea "x"
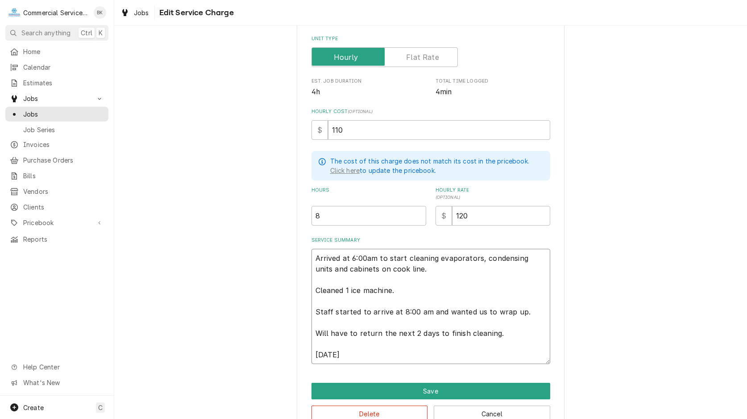
type textarea "Arrived at 6:00am to start cleaning evaporators, condensing units and cabinets …"
type textarea "x"
type textarea "Arrived at 6:00am to start cleaning evaporators, condensing units and cabinets …"
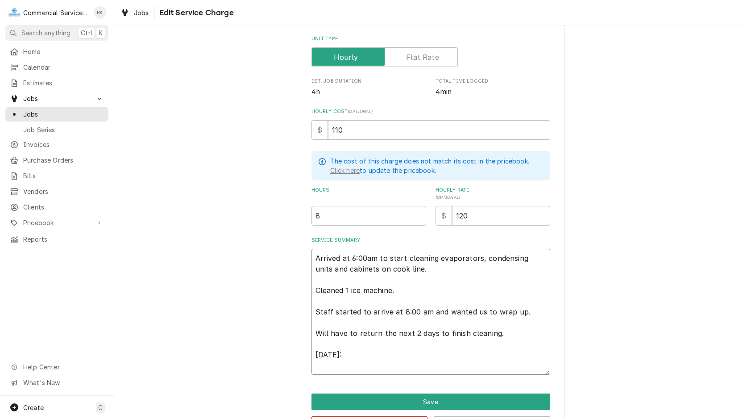
type textarea "x"
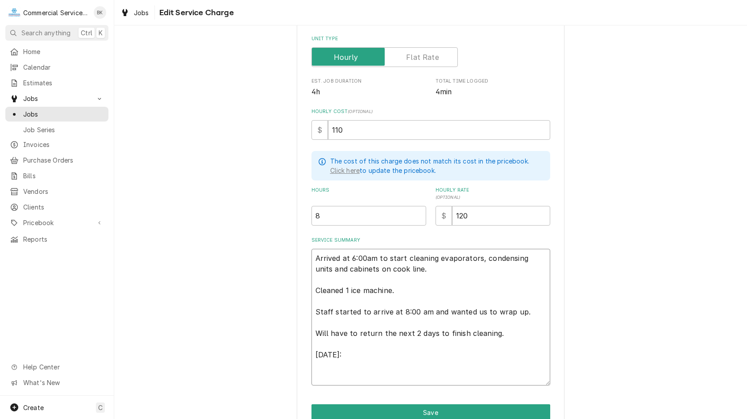
type textarea "Arrived at 6:00am to start cleaning evaporators, condensing units and cabinets …"
